Goal: Task Accomplishment & Management: Manage account settings

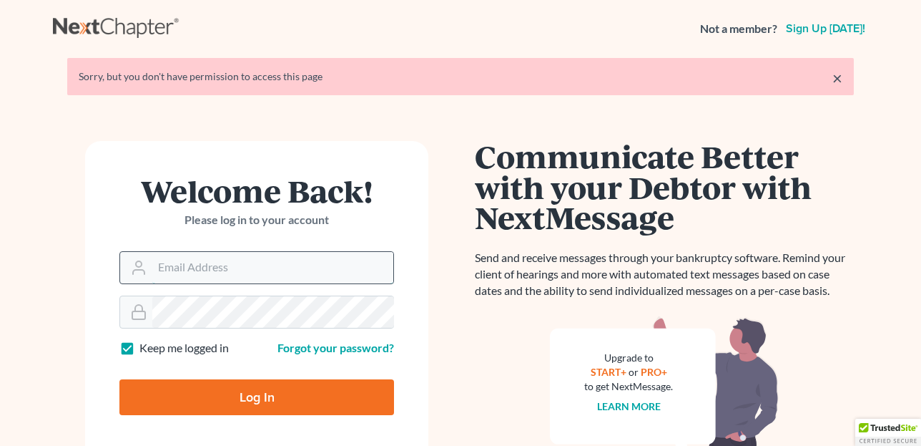
click at [200, 266] on input "Email Address" at bounding box center [272, 267] width 241 height 31
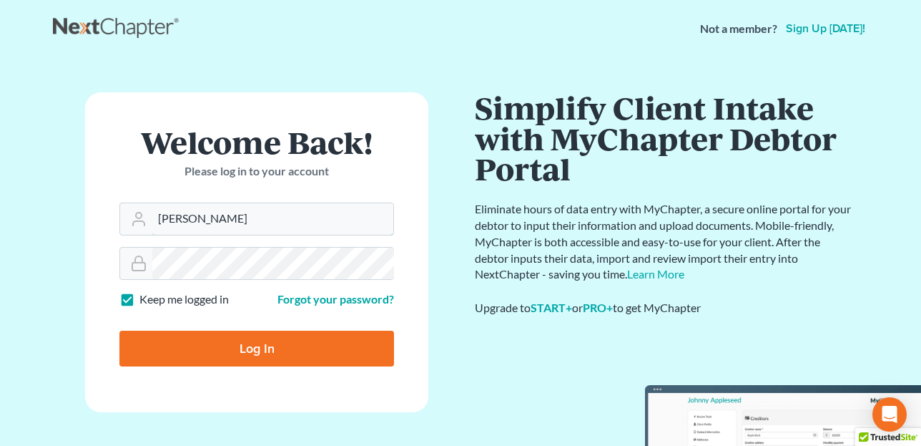
type input "dawn@molgardlaw.com"
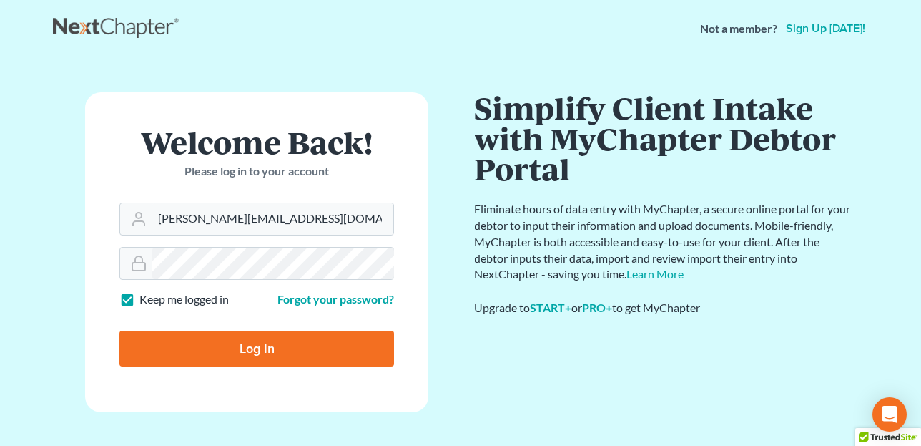
click at [240, 351] on input "Log In" at bounding box center [256, 348] width 275 height 36
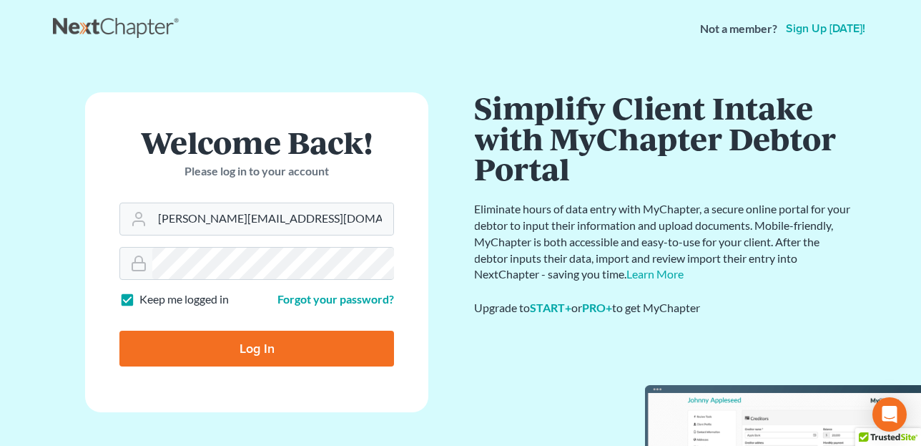
type input "Thinking..."
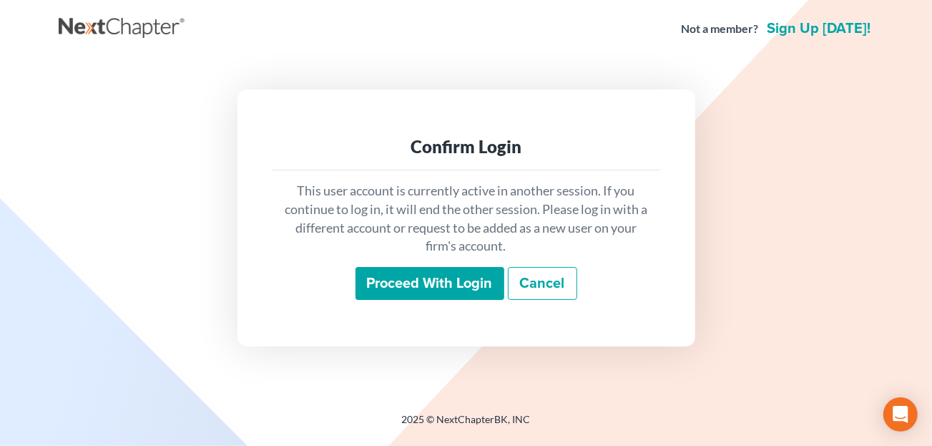
click at [476, 284] on input "Proceed with login" at bounding box center [429, 283] width 149 height 33
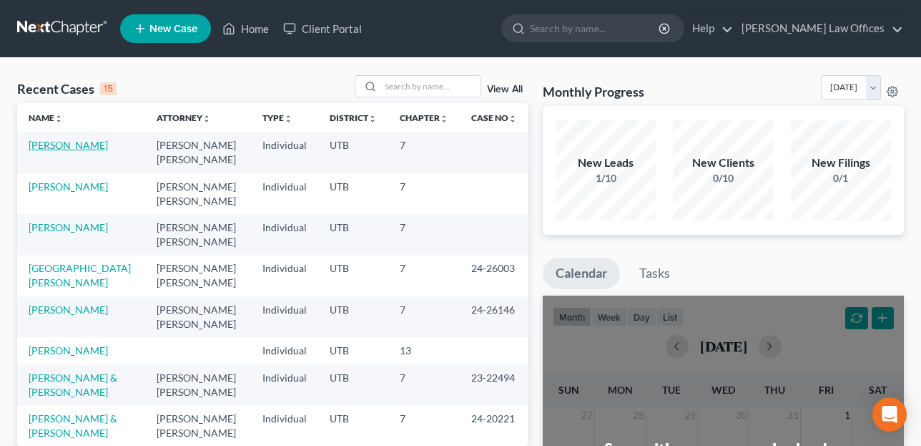
click at [63, 150] on link "Hajek, Ethan" at bounding box center [68, 145] width 79 height 12
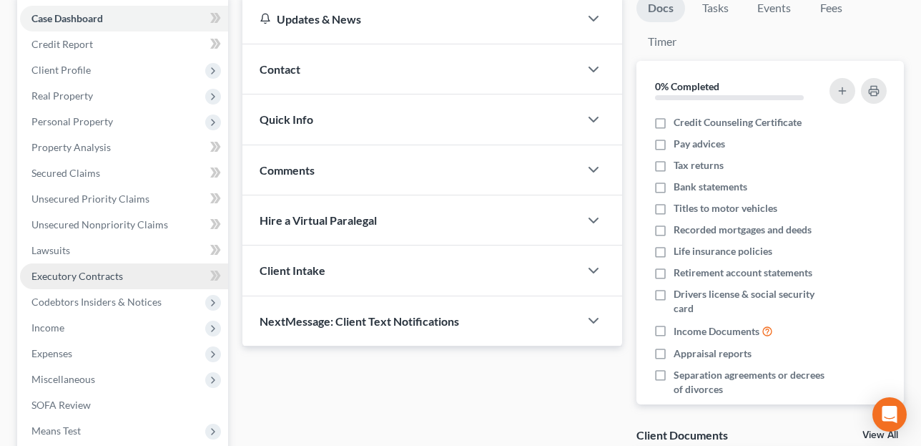
scroll to position [215, 0]
